Goal: Information Seeking & Learning: Find specific fact

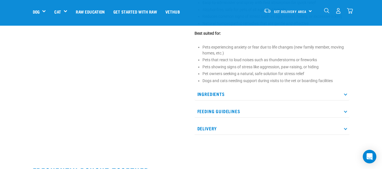
scroll to position [270, 0]
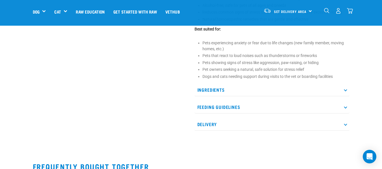
click at [347, 94] on p "Ingredients" at bounding box center [271, 90] width 155 height 13
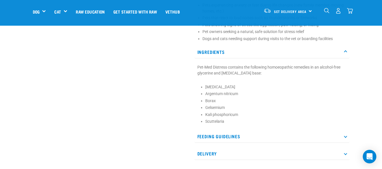
scroll to position [306, 0]
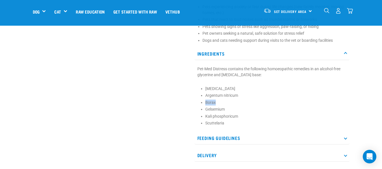
drag, startPoint x: 220, startPoint y: 109, endPoint x: 203, endPoint y: 109, distance: 16.7
click at [203, 109] on section "Pet-Med Distress contains the following homoeopathic remedies in an alcohol-fre…" at bounding box center [271, 96] width 149 height 60
copy li "Borax"
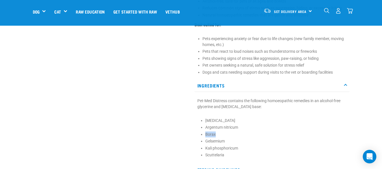
scroll to position [276, 0]
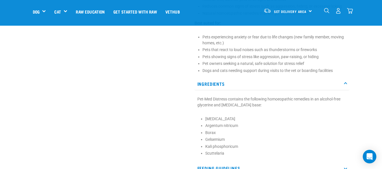
click at [235, 118] on section "Pet-Med Distress contains the following homoeopathic remedies in an alcohol-fre…" at bounding box center [271, 126] width 149 height 60
drag, startPoint x: 223, startPoint y: 121, endPoint x: 207, endPoint y: 123, distance: 15.7
click at [207, 123] on section "Pet-Med Distress contains the following homoeopathic remedies in an alcohol-fre…" at bounding box center [271, 126] width 149 height 60
click at [252, 136] on li "Borax" at bounding box center [275, 133] width 141 height 6
drag, startPoint x: 242, startPoint y: 132, endPoint x: 204, endPoint y: 133, distance: 38.1
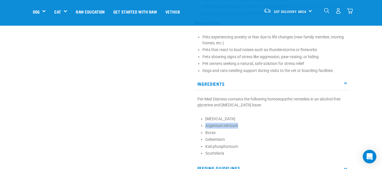
click at [204, 133] on section "Pet-Med Distress contains the following homoeopathic remedies in an alcohol-fre…" at bounding box center [271, 126] width 149 height 60
copy li "Argentum nitricum"
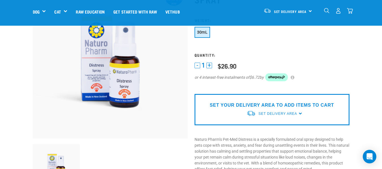
scroll to position [0, 0]
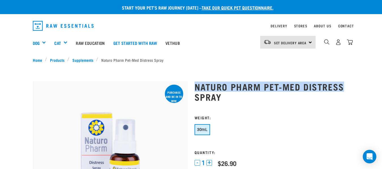
drag, startPoint x: 197, startPoint y: 85, endPoint x: 342, endPoint y: 83, distance: 145.0
click at [342, 83] on h1 "Naturo Pharm Pet-Med Distress Spray" at bounding box center [271, 92] width 155 height 20
copy h1 "Naturo Pharm Pet-Med Distress"
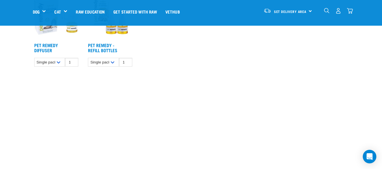
scroll to position [75, 0]
